Goal: Information Seeking & Learning: Learn about a topic

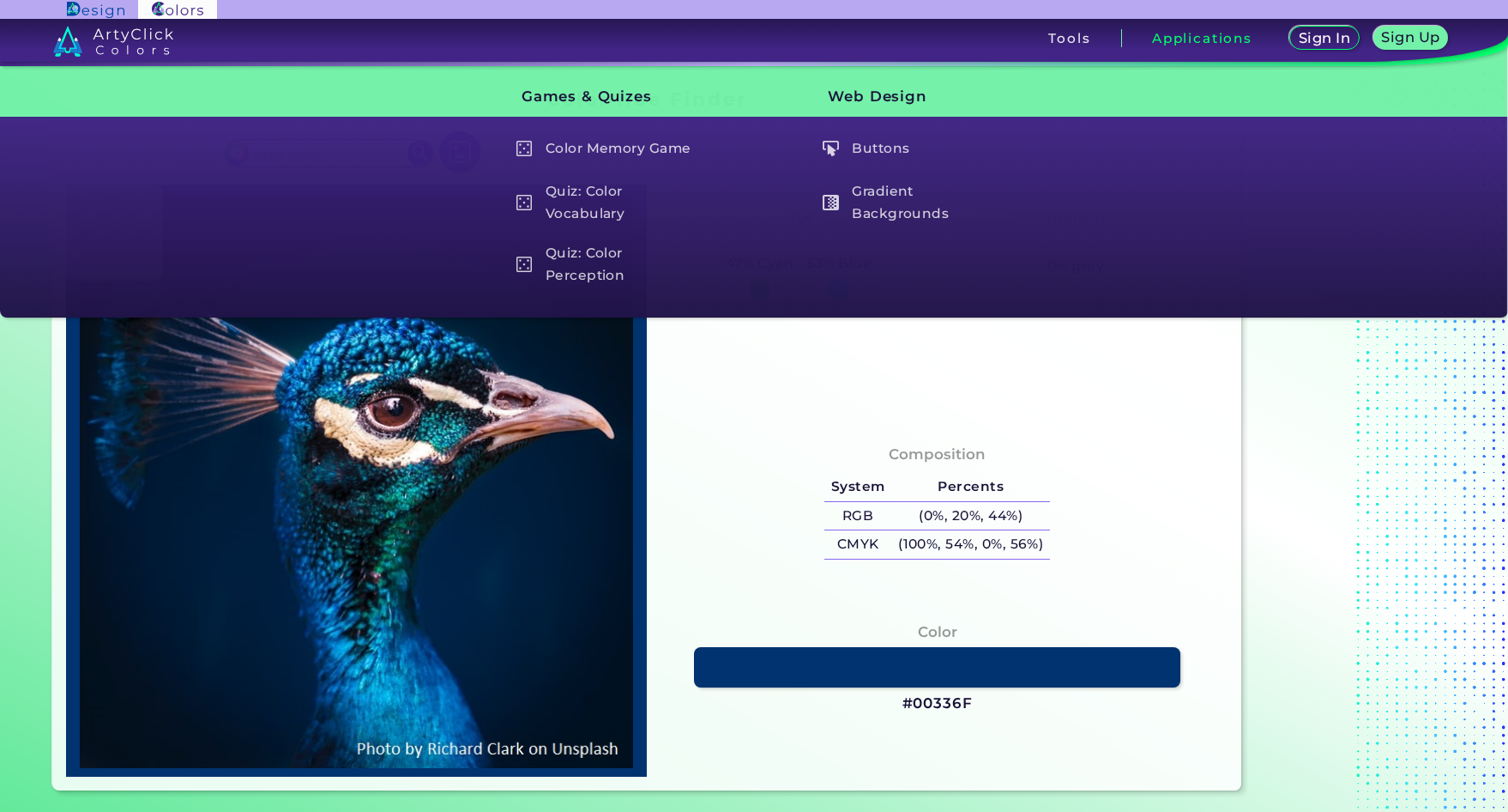
scroll to position [686, 0]
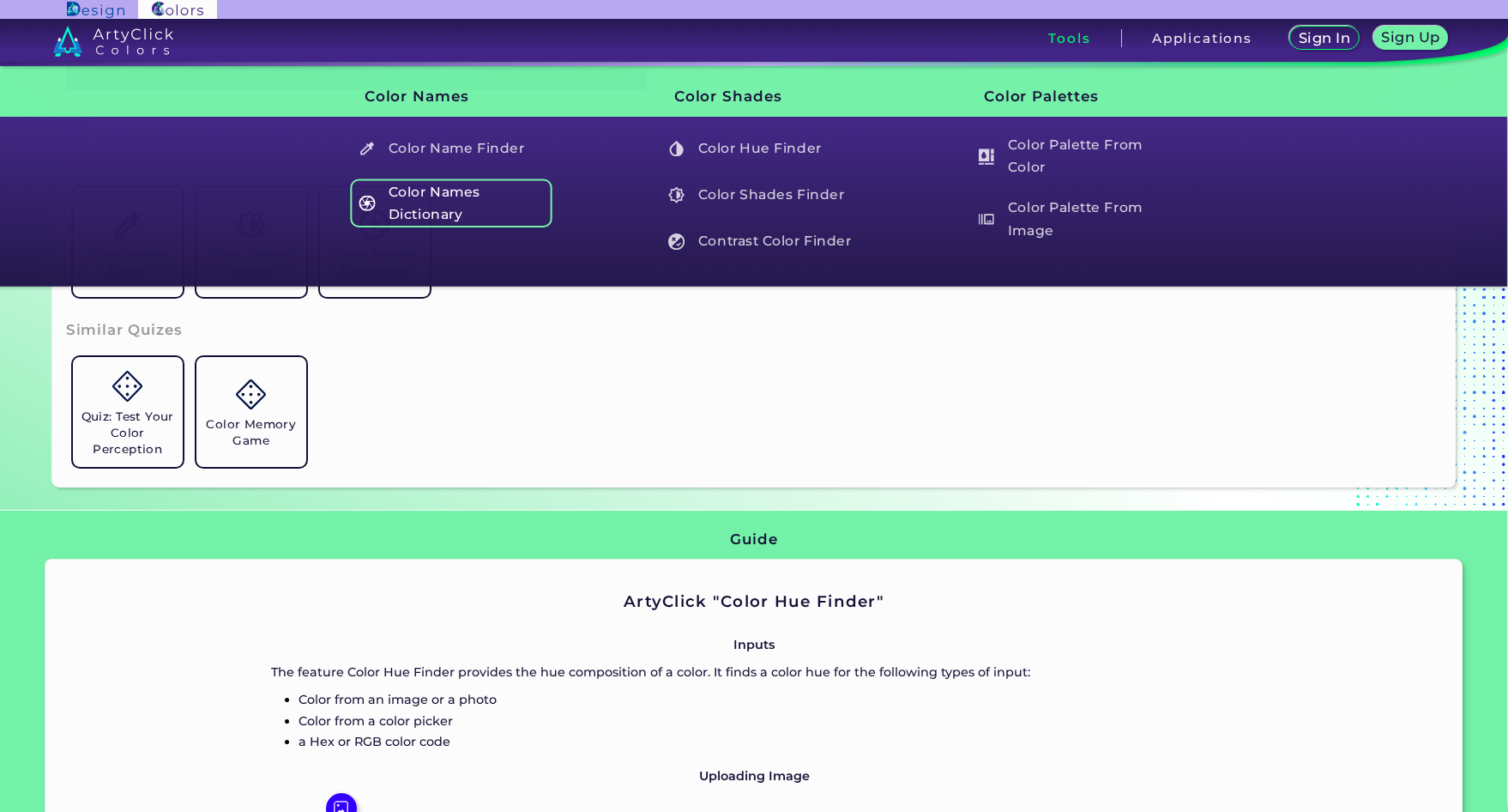
click at [469, 202] on h5 "Color Names Dictionary" at bounding box center [451, 202] width 202 height 49
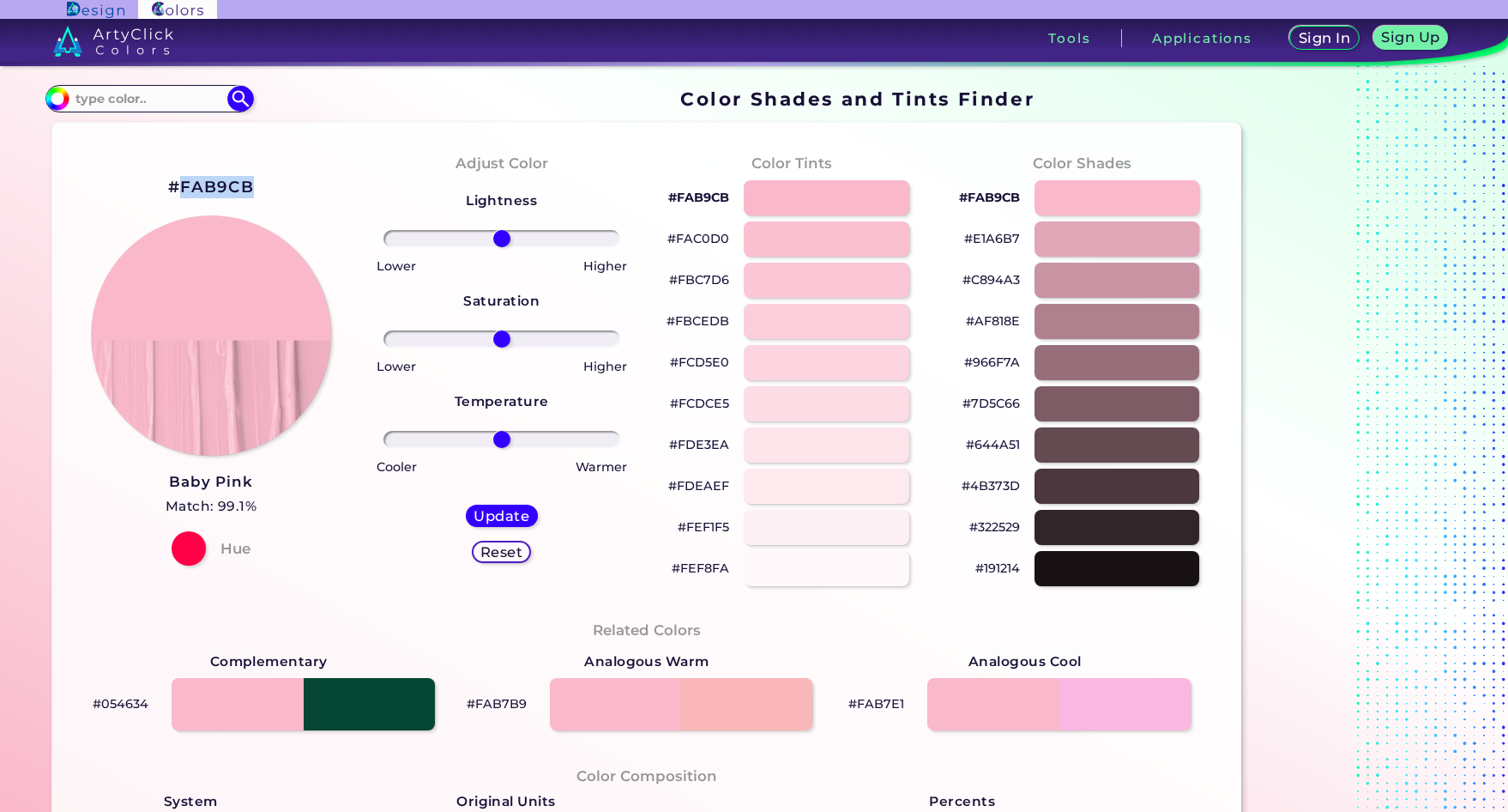
drag, startPoint x: 191, startPoint y: 188, endPoint x: 183, endPoint y: 187, distance: 8.6
click at [183, 187] on div "#FAB9CB Baby Pink Match: 99.1% Hue" at bounding box center [211, 369] width 291 height 467
copy h2 "FAB9CB"
drag, startPoint x: 150, startPoint y: 478, endPoint x: 278, endPoint y: 479, distance: 127.8
click at [278, 479] on div "#FAB9CB Baby Pink Match: 99.1% Hue" at bounding box center [211, 369] width 291 height 467
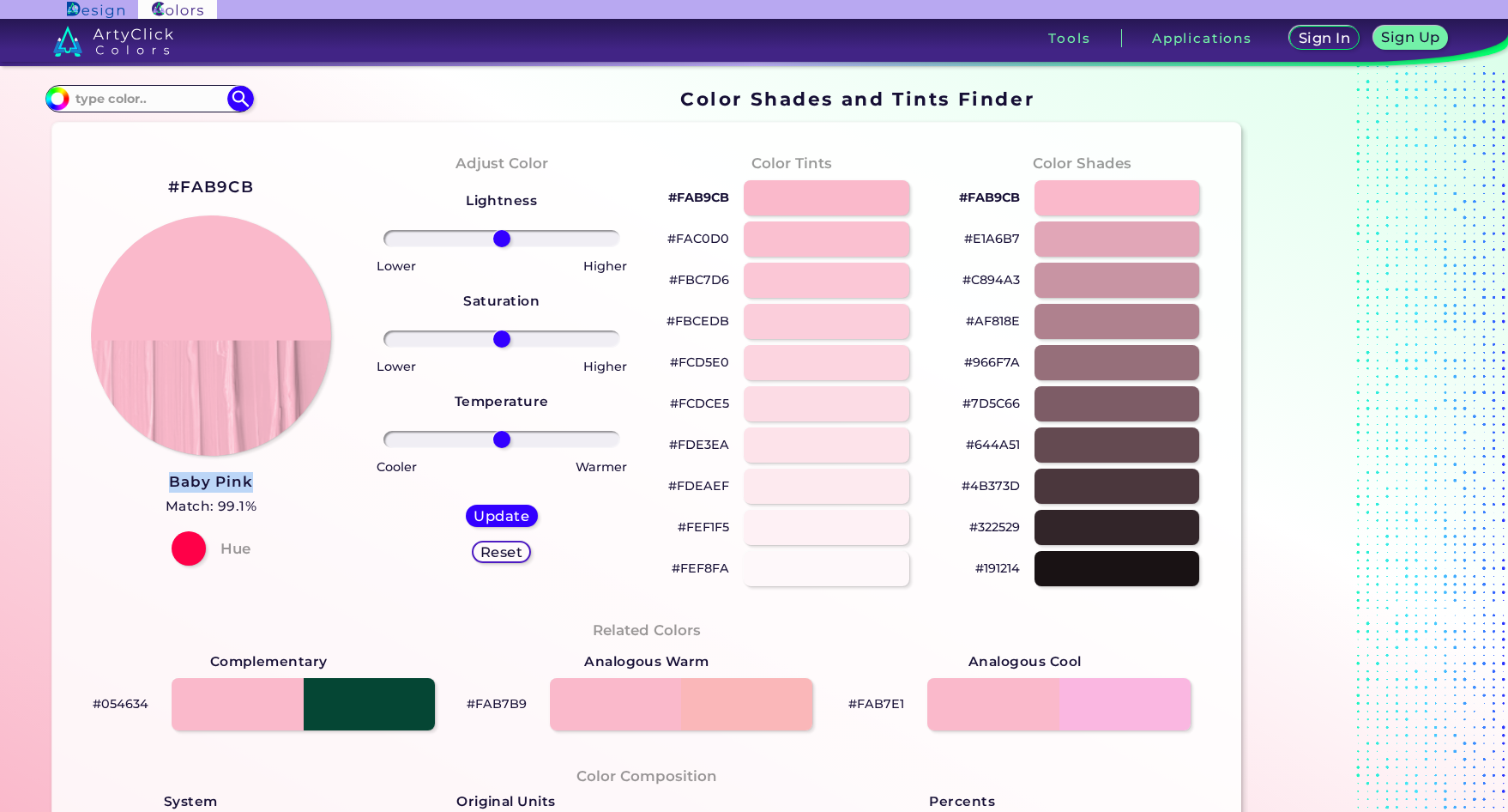
copy h3 "Baby Pink"
drag, startPoint x: 261, startPoint y: 184, endPoint x: 180, endPoint y: 190, distance: 80.8
click at [180, 190] on div "#FAB9CB Baby Pink Match: 99.1% Hue" at bounding box center [211, 369] width 291 height 467
copy h2 "FAB9CB"
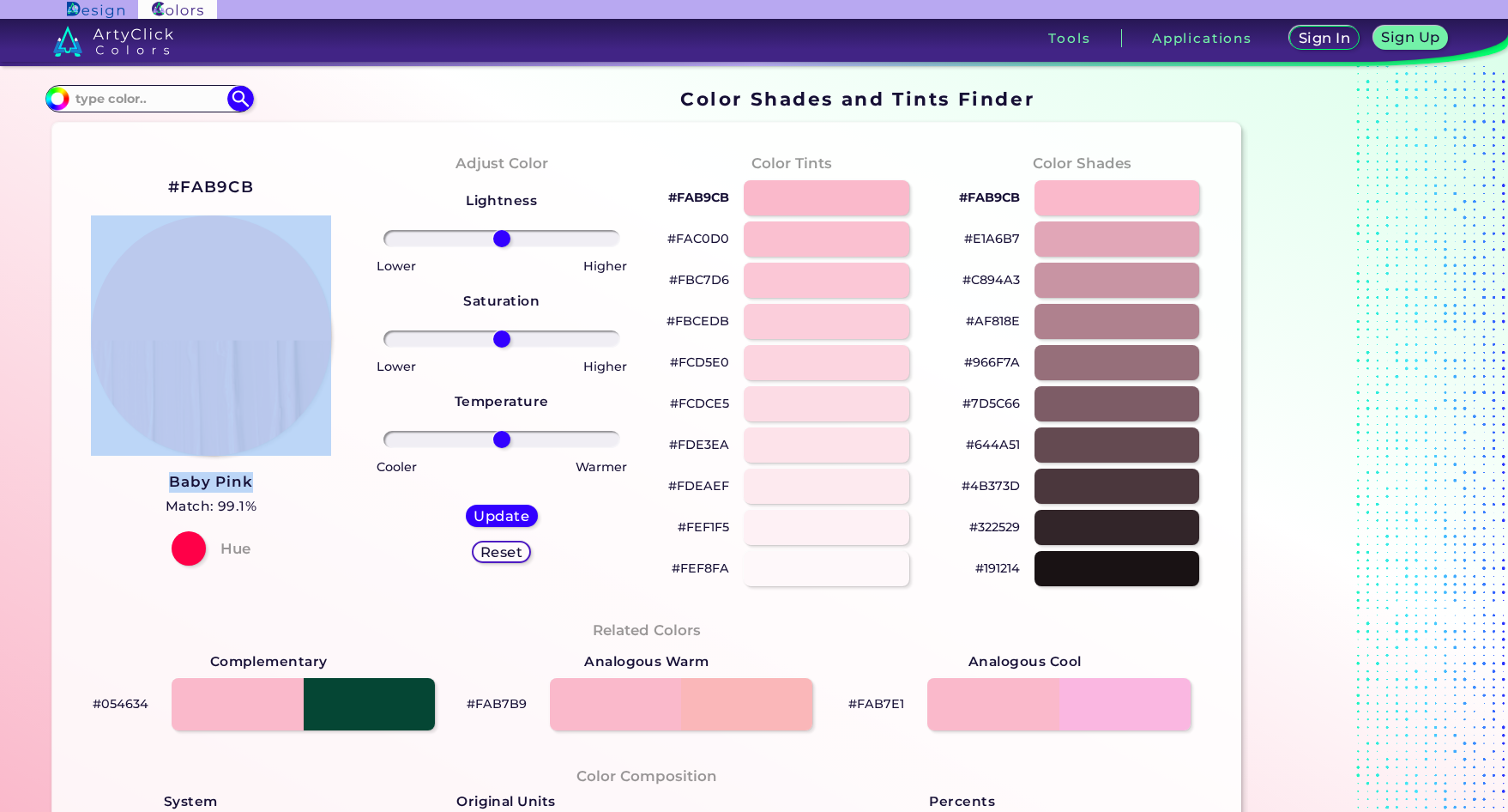
drag, startPoint x: 175, startPoint y: 459, endPoint x: 267, endPoint y: 482, distance: 94.7
click at [267, 482] on div "#FAB9CB Baby Pink Match: 99.1% Hue" at bounding box center [211, 369] width 291 height 467
click at [272, 490] on div "#FAB9CB Baby Pink Match: 99.1% Hue" at bounding box center [211, 369] width 291 height 467
drag, startPoint x: 140, startPoint y: 468, endPoint x: 179, endPoint y: 471, distance: 39.5
click at [141, 468] on div "#FAB9CB Baby Pink Match: 99.1% Hue" at bounding box center [211, 369] width 291 height 467
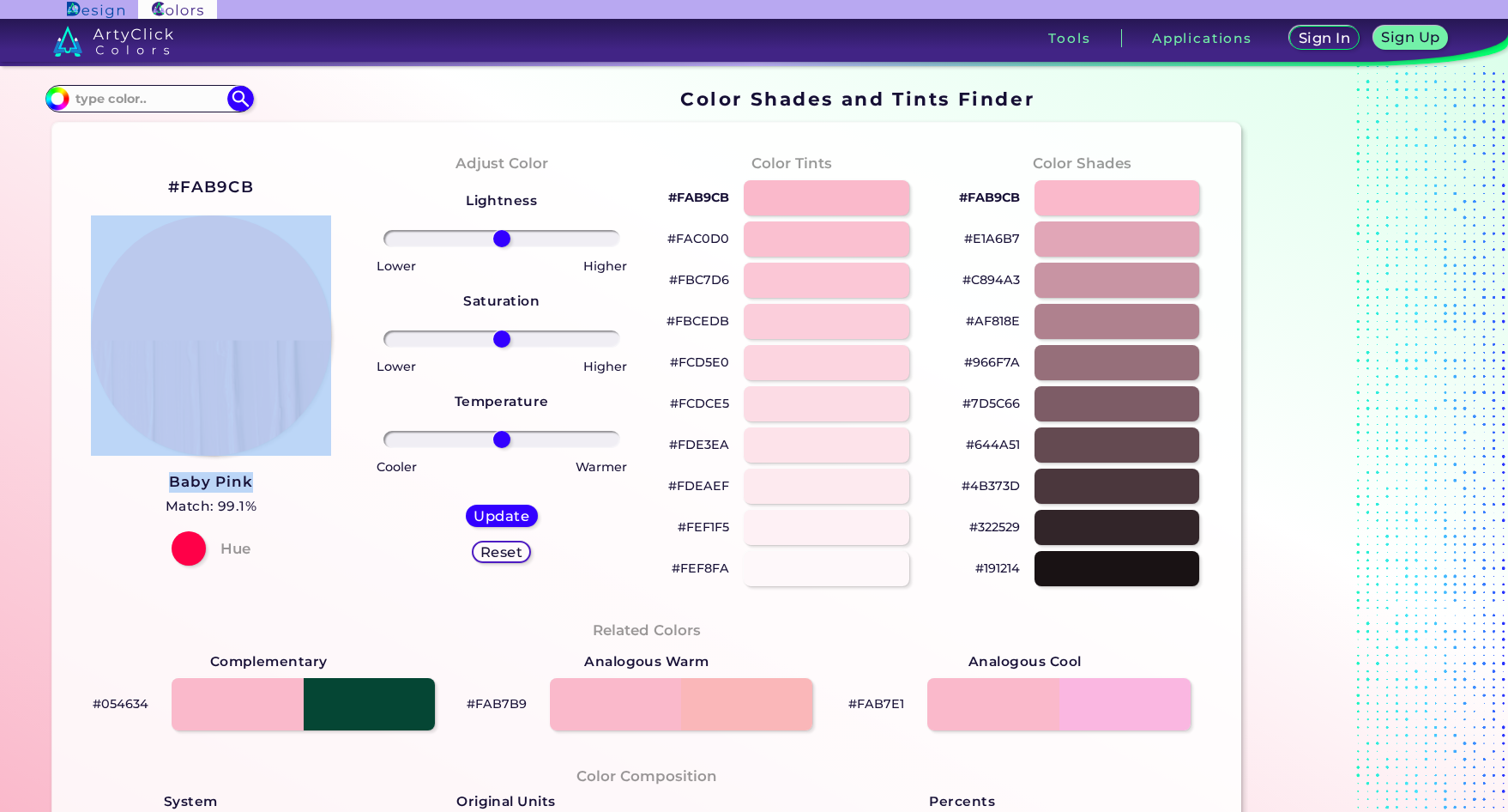
click at [160, 472] on div "#FAB9CB Baby Pink Match: 99.1% Hue" at bounding box center [211, 369] width 291 height 467
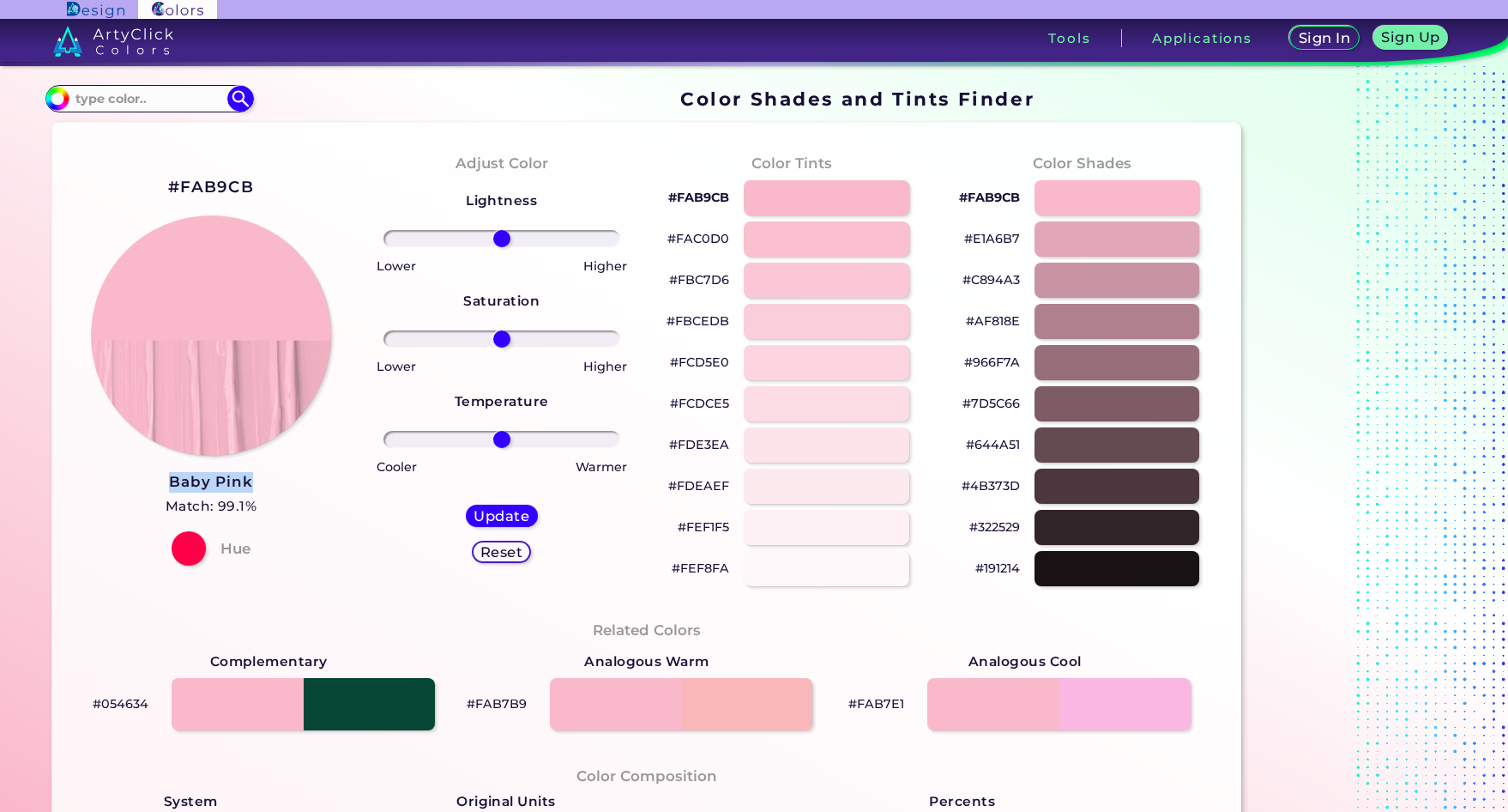
drag, startPoint x: 163, startPoint y: 470, endPoint x: 263, endPoint y: 484, distance: 101.3
click at [263, 484] on div "#FAB9CB Baby Pink Match: 99.1% Hue" at bounding box center [211, 369] width 291 height 467
copy h3 "Baby Pink"
click at [800, 239] on div at bounding box center [826, 238] width 167 height 35
click at [815, 281] on div at bounding box center [826, 280] width 167 height 35
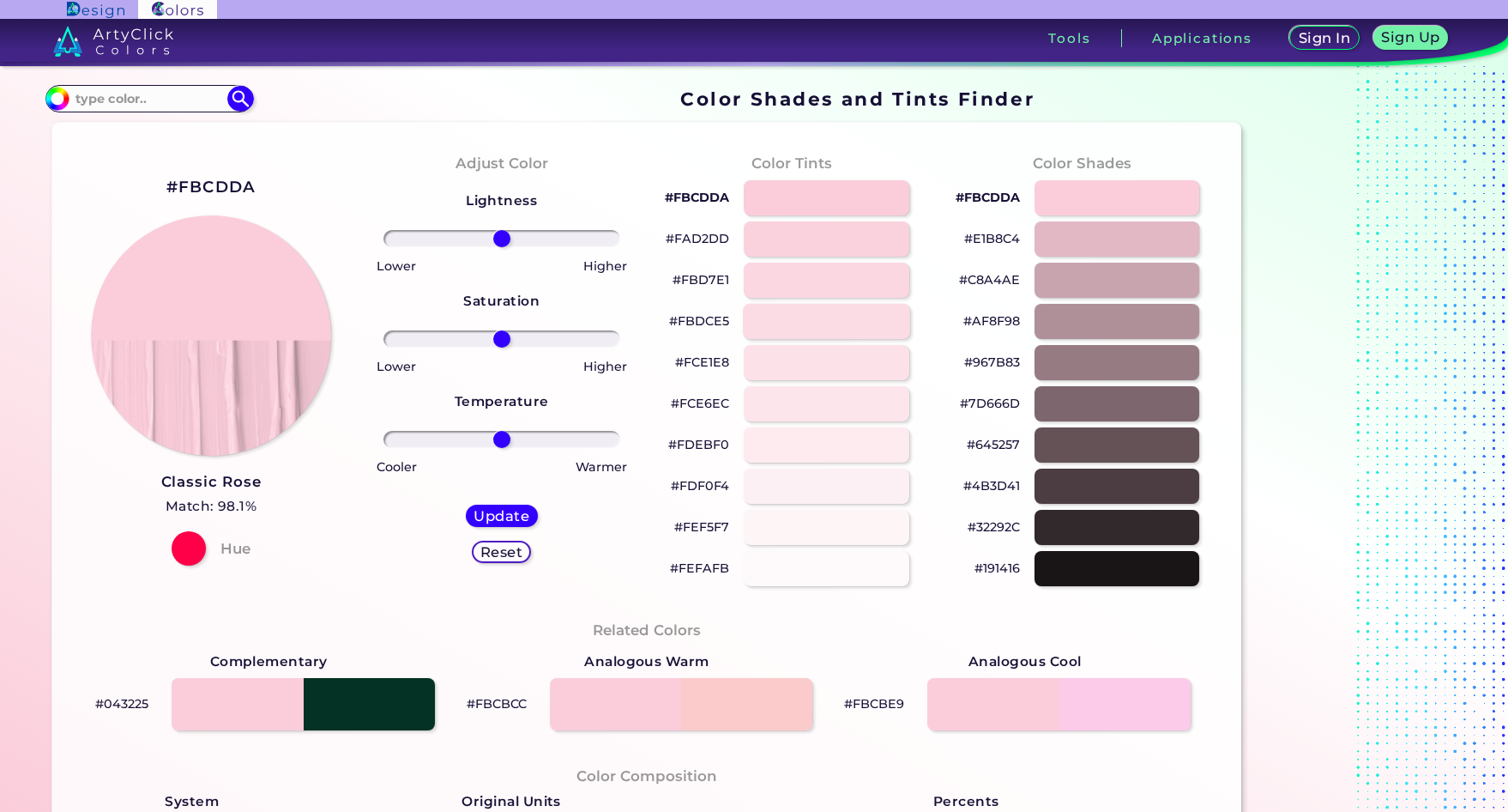
click at [818, 318] on div at bounding box center [826, 321] width 167 height 35
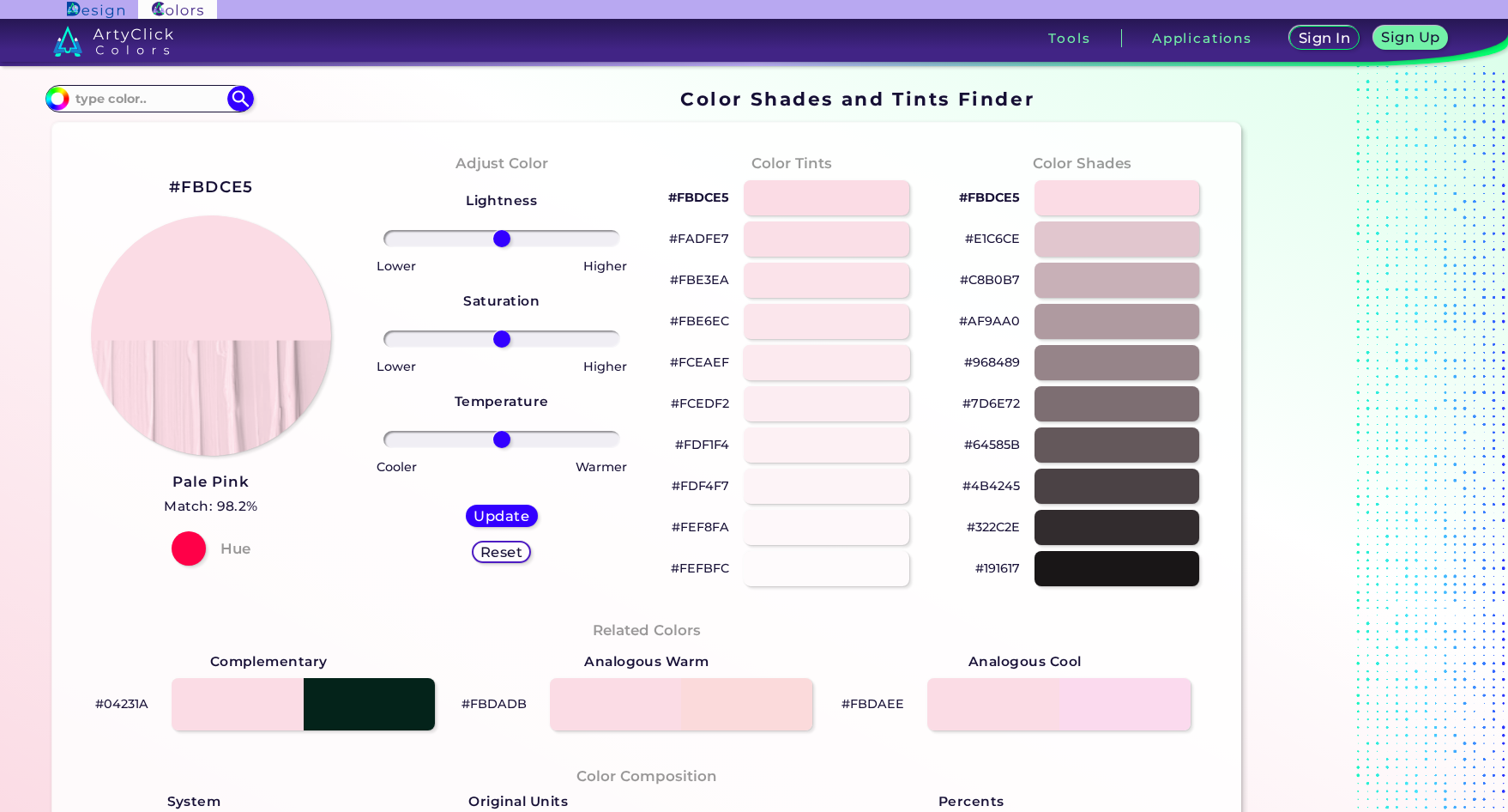
click at [808, 359] on div at bounding box center [826, 362] width 167 height 35
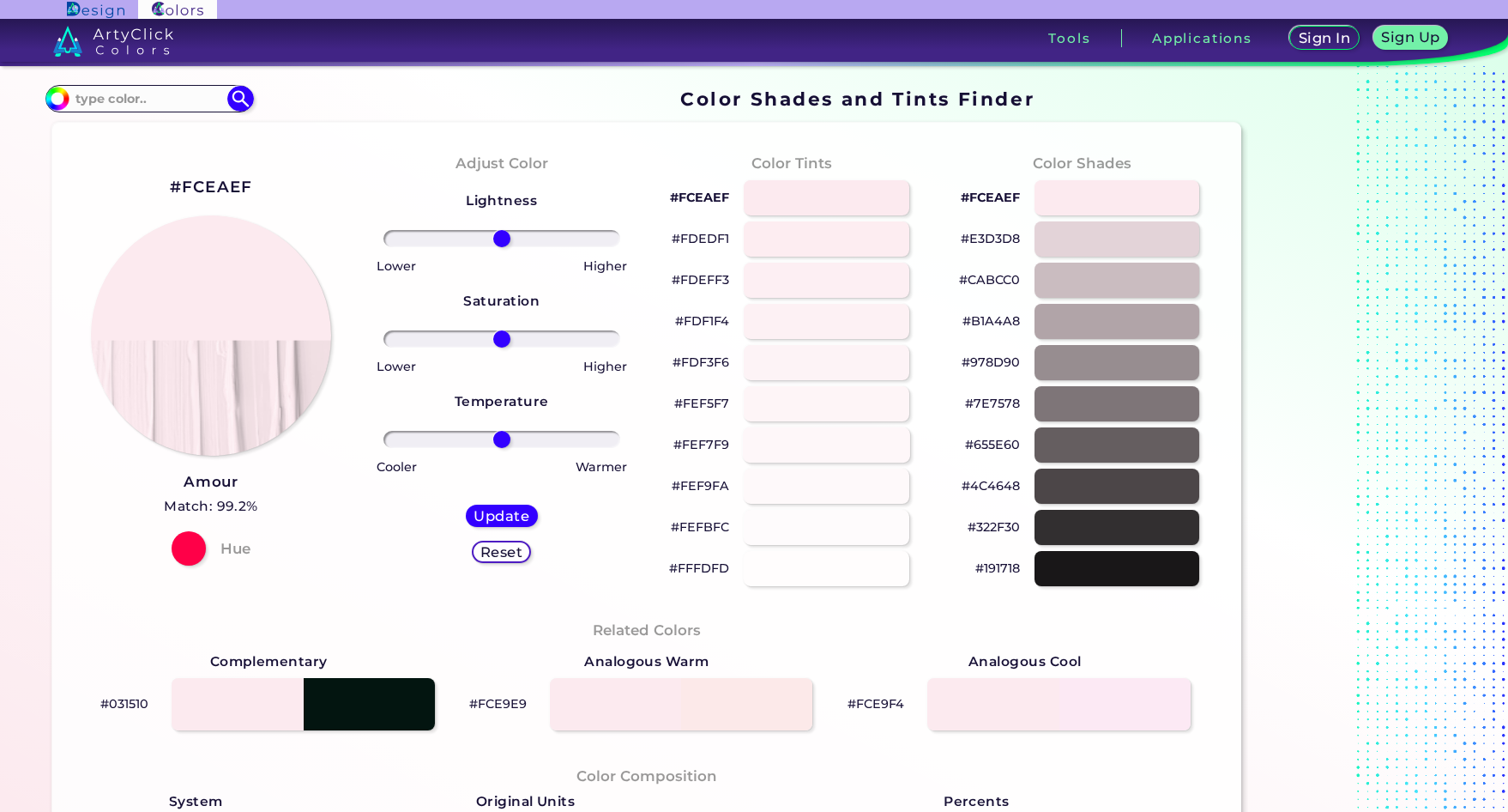
click at [780, 447] on div at bounding box center [826, 444] width 167 height 35
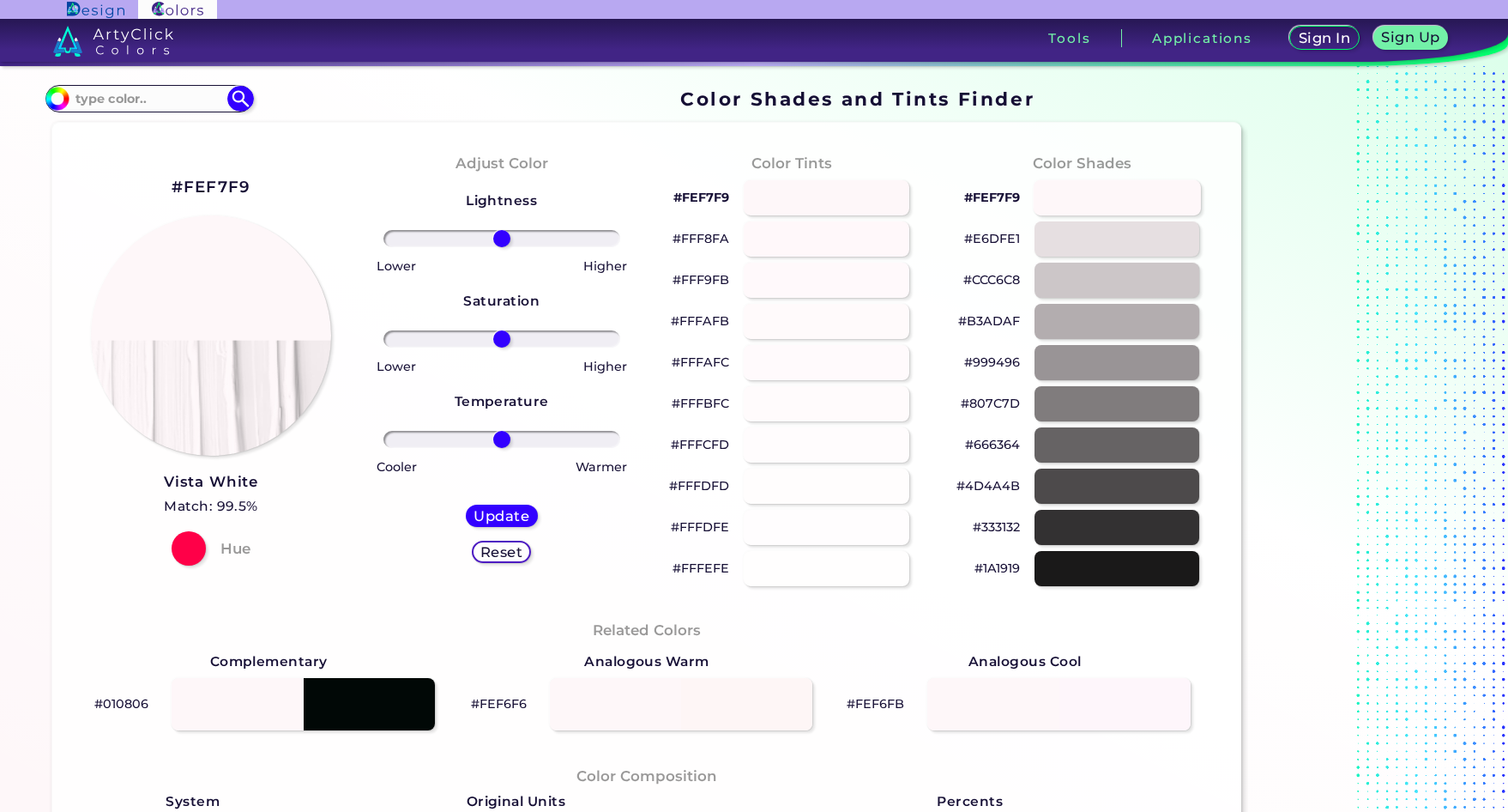
click at [1078, 197] on div at bounding box center [1117, 197] width 167 height 35
type input "#fef7f9"
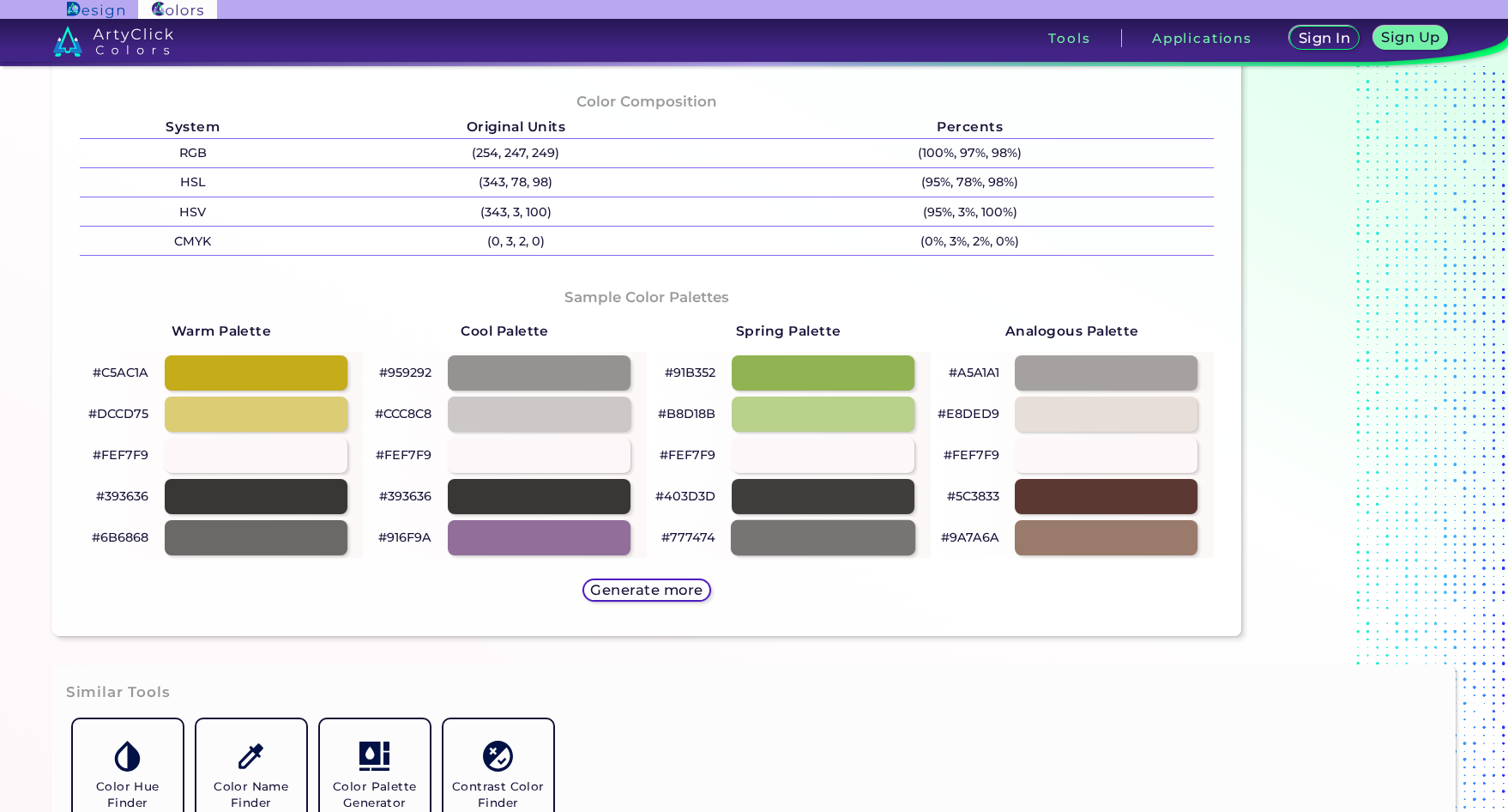
scroll to position [858, 0]
